Goal: Task Accomplishment & Management: Use online tool/utility

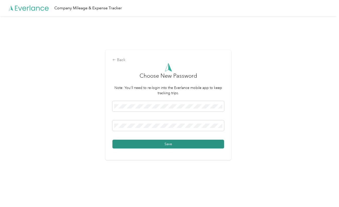
click at [180, 143] on button "Save" at bounding box center [168, 144] width 112 height 9
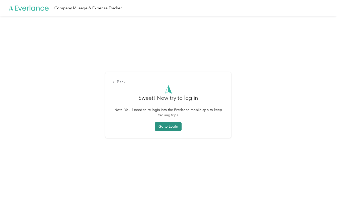
click at [171, 128] on button "Go to Login" at bounding box center [168, 126] width 27 height 9
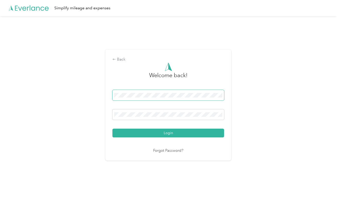
click at [153, 97] on span at bounding box center [168, 95] width 112 height 11
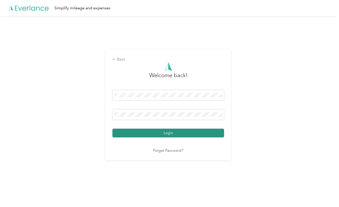
click at [156, 133] on button "Login" at bounding box center [168, 133] width 112 height 9
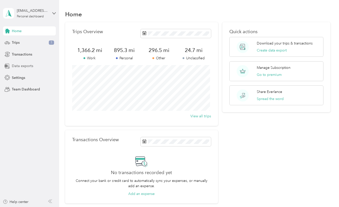
click at [26, 66] on span "Data exports" at bounding box center [22, 65] width 21 height 5
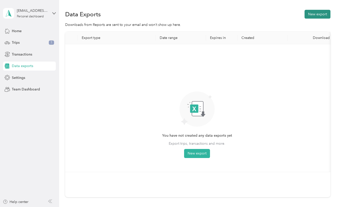
click at [314, 15] on button "New export" at bounding box center [318, 14] width 26 height 9
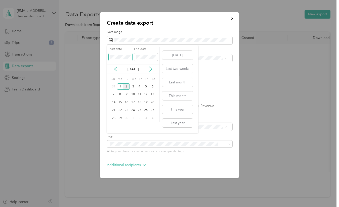
click at [110, 57] on span at bounding box center [121, 57] width 24 height 8
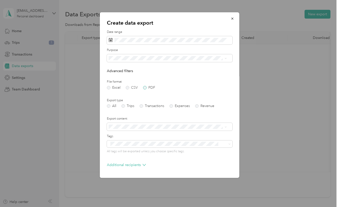
click at [146, 88] on label "PDF" at bounding box center [149, 88] width 12 height 4
click at [114, 160] on label "Include attachments (receipts and map images)" at bounding box center [143, 160] width 67 height 5
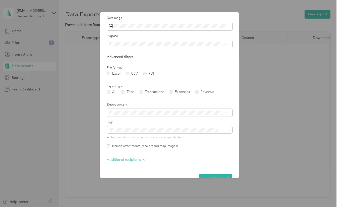
scroll to position [26, 0]
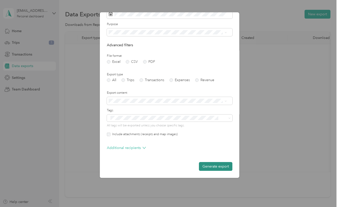
click at [220, 165] on button "Generate export" at bounding box center [215, 166] width 33 height 9
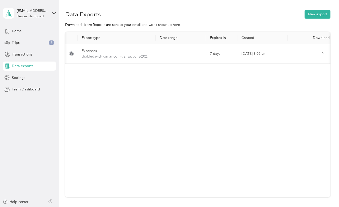
scroll to position [0, 9]
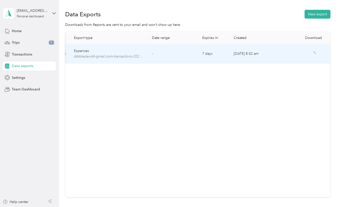
click at [313, 54] on icon at bounding box center [313, 53] width 5 height 5
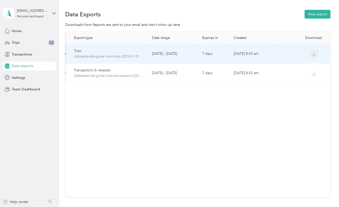
click at [312, 56] on icon "button" at bounding box center [314, 54] width 5 height 5
